Goal: Task Accomplishment & Management: Manage account settings

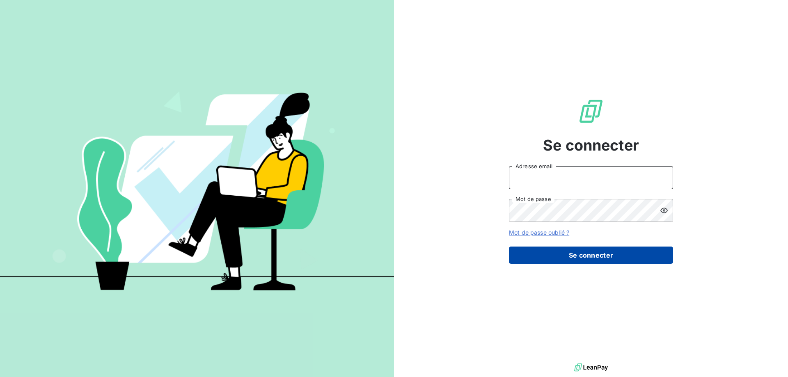
type input "[EMAIL_ADDRESS][DOMAIN_NAME]"
click at [583, 256] on button "Se connecter" at bounding box center [591, 255] width 164 height 17
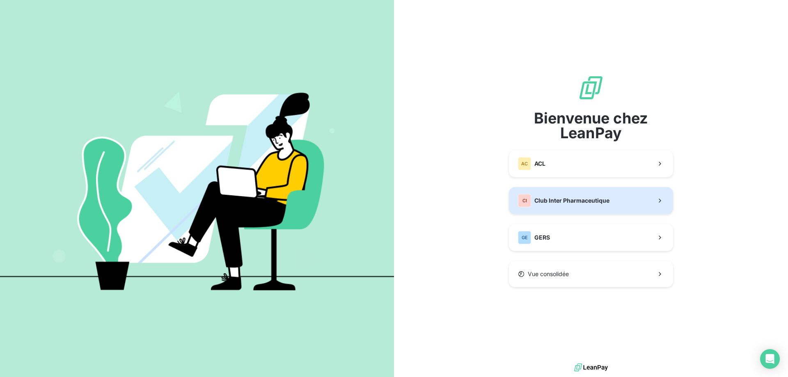
click at [565, 206] on div "CI Club Inter Pharmaceutique" at bounding box center [563, 200] width 91 height 13
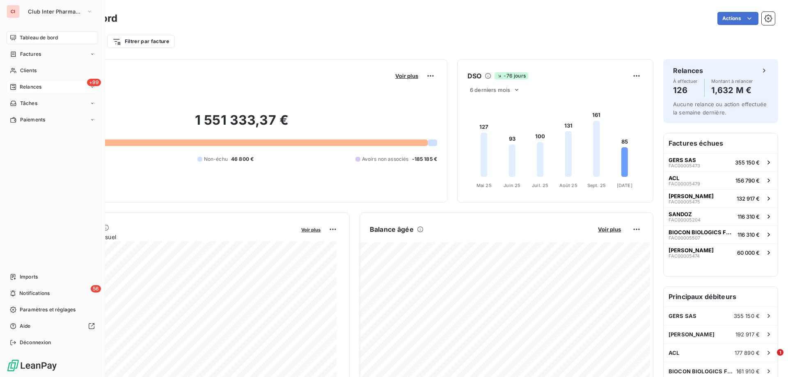
click at [37, 89] on span "Relances" at bounding box center [31, 86] width 22 height 7
